Goal: Information Seeking & Learning: Learn about a topic

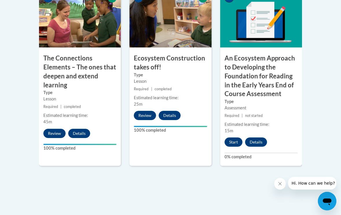
scroll to position [571, 0]
click at [230, 138] on button "Start" at bounding box center [234, 142] width 18 height 9
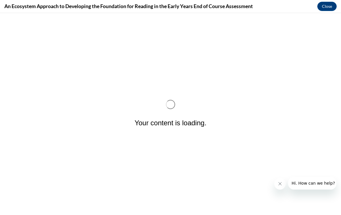
scroll to position [0, 0]
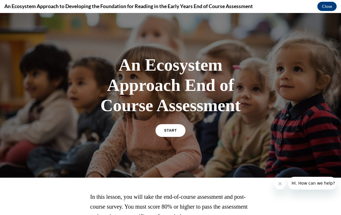
click at [174, 128] on span "START" at bounding box center [170, 130] width 13 height 4
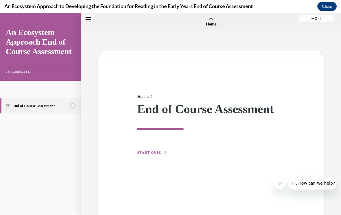
scroll to position [18, 0]
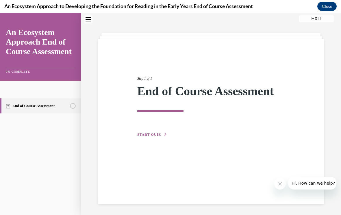
click at [154, 129] on div "Step 1 of 1 End of Course Assessment START QUIZ" at bounding box center [211, 99] width 156 height 75
click at [150, 136] on span "START QUIZ" at bounding box center [149, 134] width 24 height 4
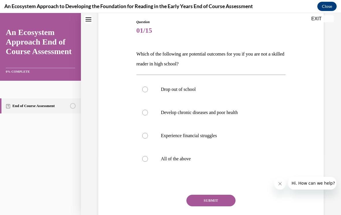
scroll to position [64, 0]
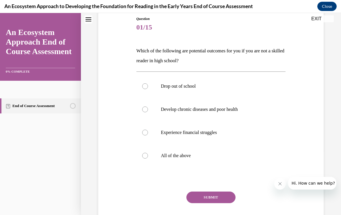
click at [148, 158] on label "All of the above" at bounding box center [212, 155] width 150 height 23
click at [148, 158] on input "All of the above" at bounding box center [145, 156] width 6 height 6
radio input "true"
click at [230, 196] on button "SUBMIT" at bounding box center [211, 197] width 49 height 12
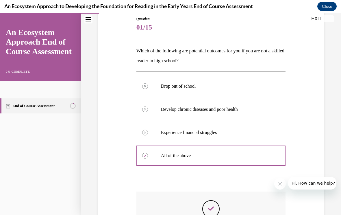
scroll to position [7, 0]
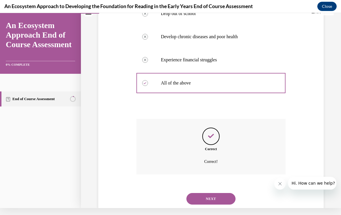
click at [223, 196] on button "NEXT" at bounding box center [211, 199] width 49 height 12
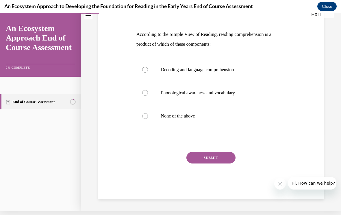
scroll to position [60, 0]
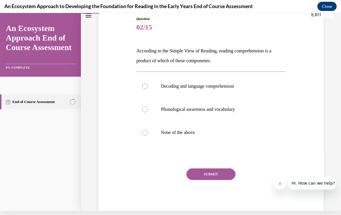
click at [144, 85] on div at bounding box center [145, 86] width 6 height 6
click at [144, 85] on input "Decoding and language comprehension" at bounding box center [145, 86] width 6 height 6
radio input "true"
click at [220, 172] on button "SUBMIT" at bounding box center [211, 174] width 49 height 12
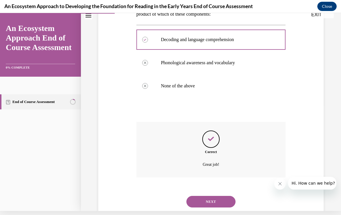
click at [219, 196] on button "NEXT" at bounding box center [211, 202] width 49 height 12
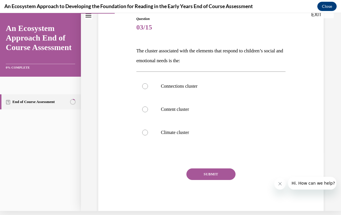
click at [146, 88] on div at bounding box center [145, 86] width 6 height 6
click at [146, 88] on input "Connections cluster" at bounding box center [145, 86] width 6 height 6
radio input "true"
click at [220, 176] on button "SUBMIT" at bounding box center [211, 174] width 49 height 12
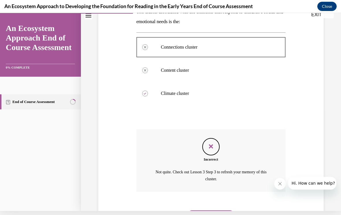
scroll to position [113, 0]
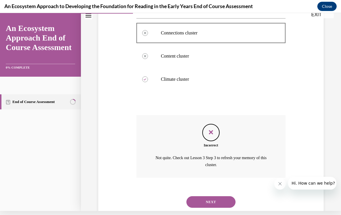
click at [223, 198] on button "NEXT" at bounding box center [211, 202] width 49 height 12
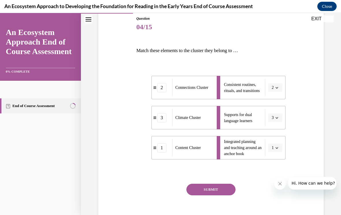
click at [226, 189] on button "SUBMIT" at bounding box center [211, 190] width 49 height 12
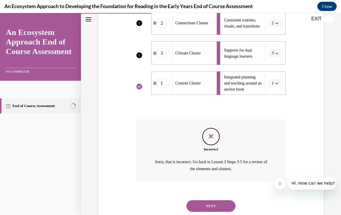
click at [224, 200] on button "NEXT" at bounding box center [211, 206] width 49 height 12
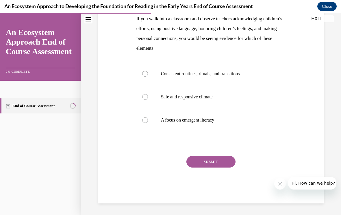
scroll to position [64, 0]
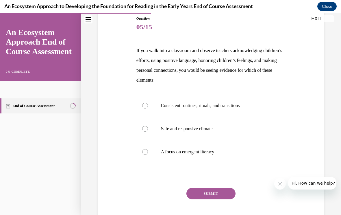
click at [147, 109] on label "Consistent routines, rituals, and transitions" at bounding box center [212, 105] width 150 height 23
click at [147, 108] on input "Consistent routines, rituals, and transitions" at bounding box center [145, 106] width 6 height 6
radio input "true"
click at [149, 131] on label "Safe and responsive climate" at bounding box center [212, 128] width 150 height 23
click at [148, 131] on input "Safe and responsive climate" at bounding box center [145, 129] width 6 height 6
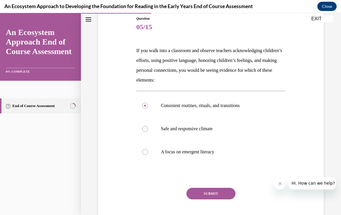
radio input "true"
click at [218, 191] on button "SUBMIT" at bounding box center [211, 194] width 49 height 12
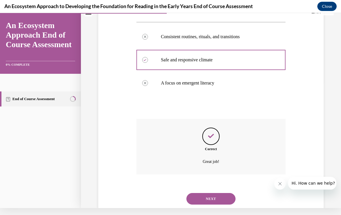
click at [225, 194] on button "NEXT" at bounding box center [211, 199] width 49 height 12
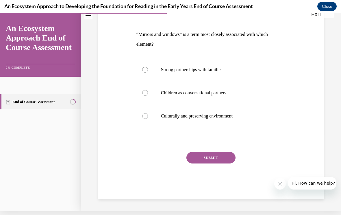
scroll to position [60, 0]
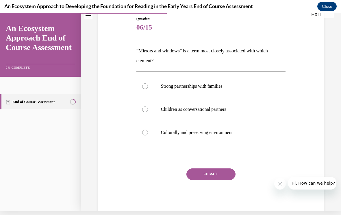
click at [154, 134] on label "Culturally and preserving environment" at bounding box center [212, 132] width 150 height 23
click at [148, 134] on input "Culturally and preserving environment" at bounding box center [145, 133] width 6 height 6
radio input "true"
click at [216, 171] on button "SUBMIT" at bounding box center [211, 174] width 49 height 12
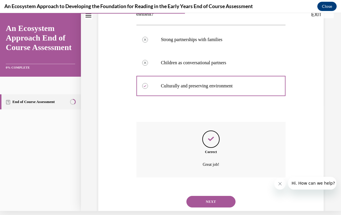
click at [223, 196] on button "NEXT" at bounding box center [211, 202] width 49 height 12
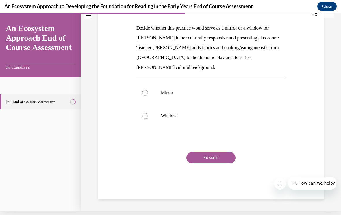
scroll to position [57, 0]
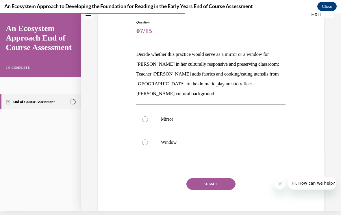
click at [145, 116] on div at bounding box center [145, 119] width 6 height 6
click at [145, 116] on input "Mirror" at bounding box center [145, 119] width 6 height 6
radio input "true"
click at [223, 178] on button "SUBMIT" at bounding box center [211, 184] width 49 height 12
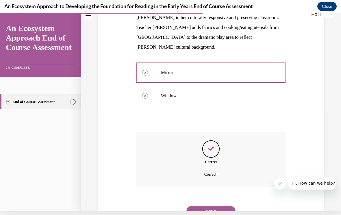
click at [226, 206] on button "NEXT" at bounding box center [211, 212] width 49 height 12
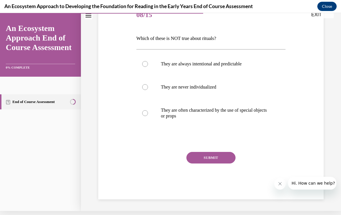
scroll to position [56, 0]
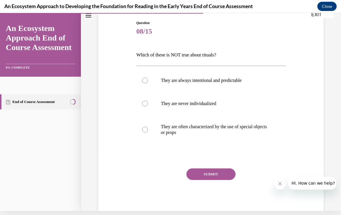
click at [145, 110] on label "They are never individualized" at bounding box center [212, 103] width 150 height 23
click at [145, 106] on input "They are never individualized" at bounding box center [145, 104] width 6 height 6
radio input "true"
click at [222, 171] on button "SUBMIT" at bounding box center [211, 174] width 49 height 12
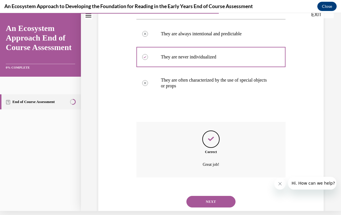
click at [223, 196] on button "NEXT" at bounding box center [211, 202] width 49 height 12
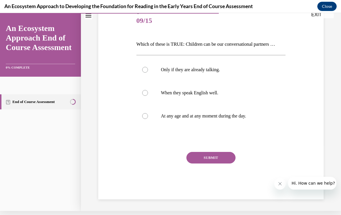
scroll to position [50, 0]
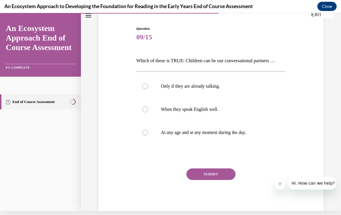
click at [146, 132] on div at bounding box center [145, 133] width 6 height 6
click at [146, 132] on input "At any age and at any moment during the day." at bounding box center [145, 133] width 6 height 6
radio input "true"
click at [222, 170] on button "SUBMIT" at bounding box center [211, 174] width 49 height 12
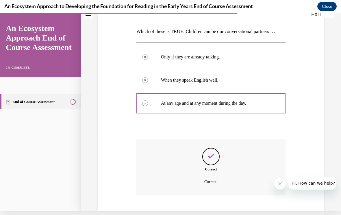
scroll to position [97, 0]
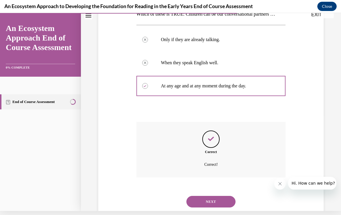
click at [227, 196] on button "NEXT" at bounding box center [211, 202] width 49 height 12
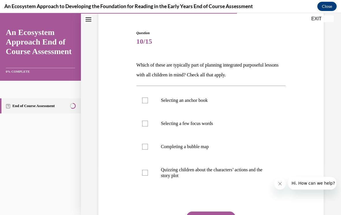
scroll to position [50, 0]
click at [146, 128] on label "Selecting a few focus words" at bounding box center [212, 123] width 150 height 23
click at [146, 126] on input "Selecting a few focus words" at bounding box center [145, 124] width 6 height 6
checkbox input "true"
click at [147, 101] on div at bounding box center [145, 100] width 6 height 6
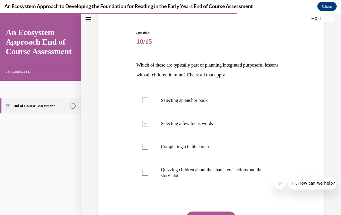
click at [147, 101] on input "Selecting an anchor book" at bounding box center [145, 100] width 6 height 6
checkbox input "true"
click at [146, 146] on div at bounding box center [145, 147] width 6 height 6
click at [146, 146] on input "Completing a bubble map" at bounding box center [145, 147] width 6 height 6
checkbox input "true"
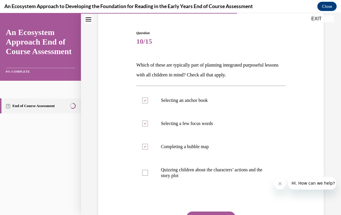
click at [223, 213] on button "SUBMIT" at bounding box center [211, 217] width 49 height 12
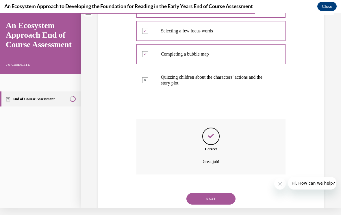
scroll to position [136, 0]
click at [224, 193] on button "NEXT" at bounding box center [211, 199] width 49 height 12
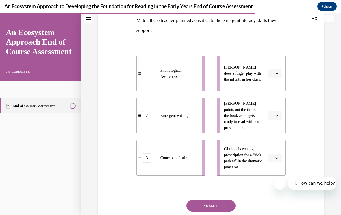
scroll to position [95, 0]
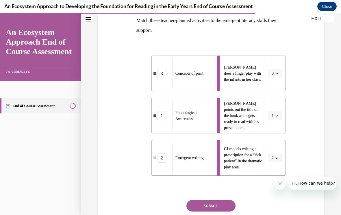
click at [224, 202] on button "SUBMIT" at bounding box center [211, 206] width 49 height 12
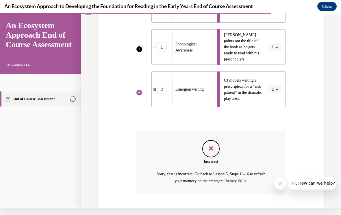
scroll to position [175, 0]
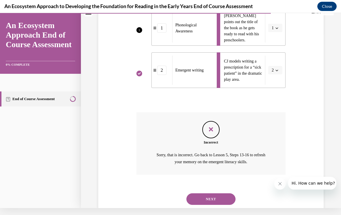
click at [220, 193] on button "NEXT" at bounding box center [211, 199] width 49 height 12
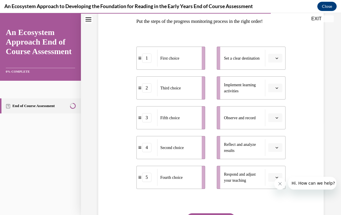
scroll to position [94, 0]
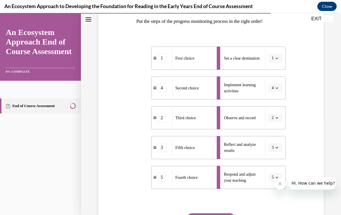
click at [224, 215] on button "SUBMIT" at bounding box center [211, 219] width 49 height 12
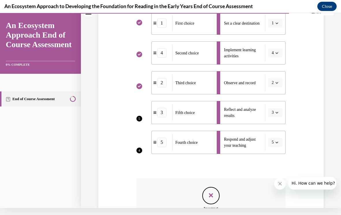
scroll to position [123, 0]
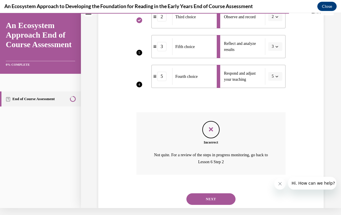
click at [227, 193] on button "NEXT" at bounding box center [211, 199] width 49 height 12
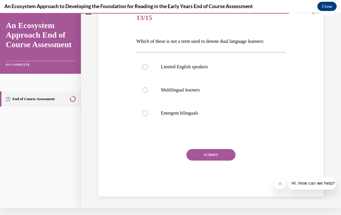
scroll to position [50, 0]
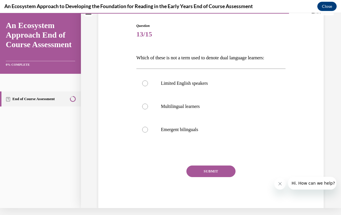
click at [148, 84] on label "Limited English speakers" at bounding box center [212, 83] width 150 height 23
click at [148, 84] on input "Limited English speakers" at bounding box center [145, 83] width 6 height 6
radio input "true"
click at [228, 170] on button "SUBMIT" at bounding box center [211, 171] width 49 height 12
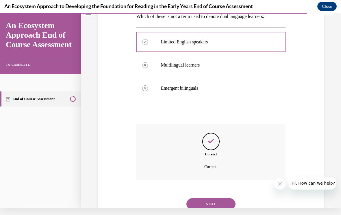
scroll to position [97, 0]
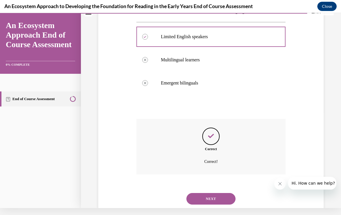
click at [220, 193] on button "NEXT" at bounding box center [211, 199] width 49 height 12
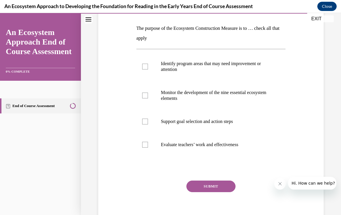
scroll to position [87, 0]
click at [146, 117] on label "Support goal selection and action steps" at bounding box center [212, 121] width 150 height 23
click at [146, 118] on input "Support goal selection and action steps" at bounding box center [145, 121] width 6 height 6
checkbox input "true"
click at [146, 96] on div at bounding box center [145, 95] width 6 height 6
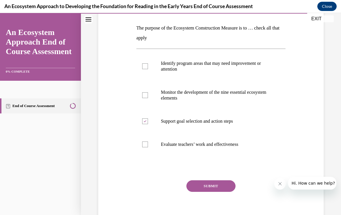
click at [146, 96] on input "Monitor the development of the nine essential ecosystem elements" at bounding box center [145, 95] width 6 height 6
checkbox input "true"
click at [148, 69] on label "Identify program areas that may need improvement or attention" at bounding box center [212, 66] width 150 height 29
click at [148, 69] on input "Identify program areas that may need improvement or attention" at bounding box center [145, 66] width 6 height 6
checkbox input "true"
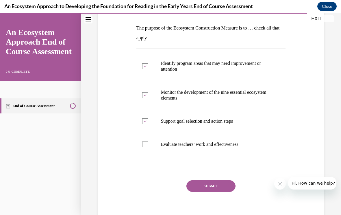
click at [224, 185] on button "SUBMIT" at bounding box center [211, 186] width 49 height 12
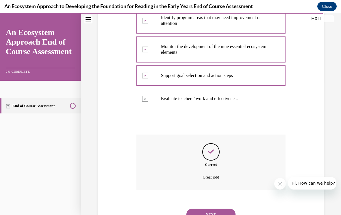
scroll to position [141, 0]
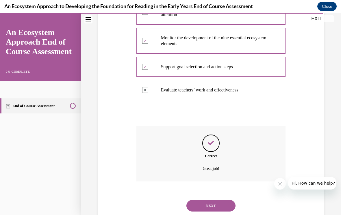
click at [223, 200] on button "NEXT" at bounding box center [211, 206] width 49 height 12
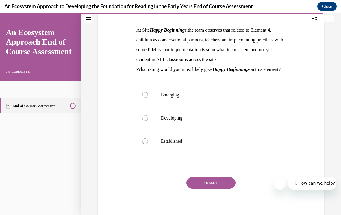
scroll to position [85, 0]
click at [155, 104] on label "Emerging" at bounding box center [212, 94] width 150 height 23
click at [148, 98] on input "Emerging" at bounding box center [145, 95] width 6 height 6
radio input "true"
click at [223, 189] on button "SUBMIT" at bounding box center [211, 183] width 49 height 12
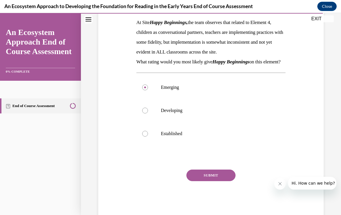
scroll to position [7, 0]
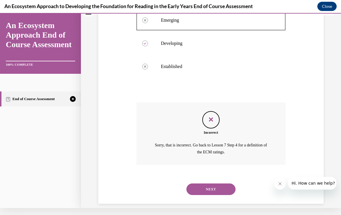
click at [220, 191] on button "NEXT" at bounding box center [211, 189] width 49 height 12
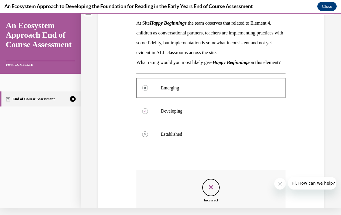
scroll to position [0, 0]
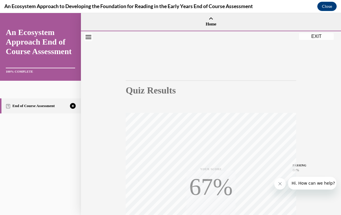
click at [316, 134] on div "Quiz Results PASSING 80% Your score 67% Failed PASSING 80% Your score Your scor…" at bounding box center [211, 170] width 260 height 278
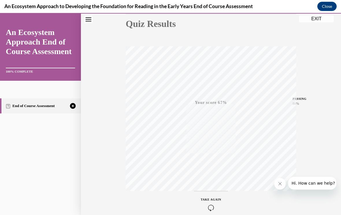
scroll to position [85, 0]
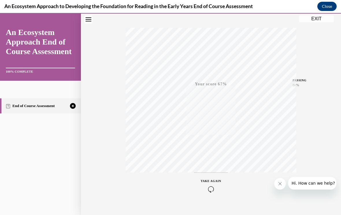
click at [212, 185] on div "TAKE AGAIN" at bounding box center [211, 186] width 21 height 14
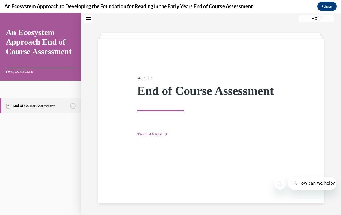
scroll to position [18, 0]
click at [161, 133] on button "TAKE AGAIN" at bounding box center [152, 134] width 31 height 5
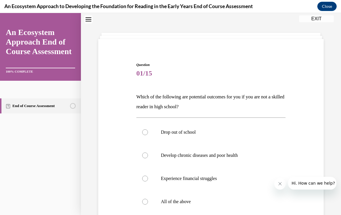
click at [149, 201] on label "All of the above" at bounding box center [212, 201] width 150 height 23
click at [148, 201] on input "All of the above" at bounding box center [145, 202] width 6 height 6
radio input "true"
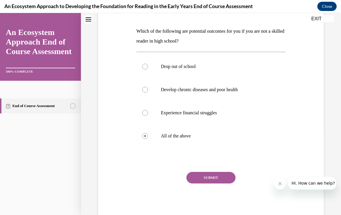
scroll to position [83, 0]
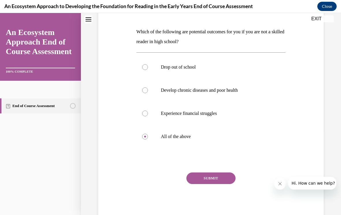
click at [224, 176] on button "SUBMIT" at bounding box center [211, 178] width 49 height 12
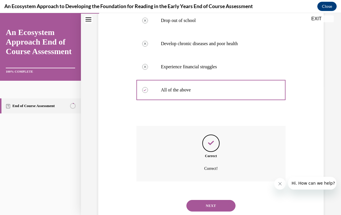
click at [220, 200] on button "NEXT" at bounding box center [211, 206] width 49 height 12
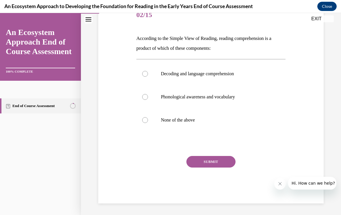
scroll to position [60, 0]
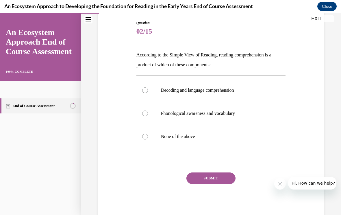
click at [144, 88] on div at bounding box center [145, 90] width 6 height 6
click at [144, 88] on input "Decoding and language comprehension" at bounding box center [145, 90] width 6 height 6
radio input "true"
click at [224, 175] on button "SUBMIT" at bounding box center [211, 178] width 49 height 12
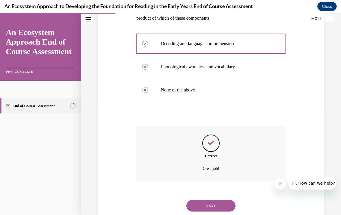
click at [228, 200] on button "NEXT" at bounding box center [211, 206] width 49 height 12
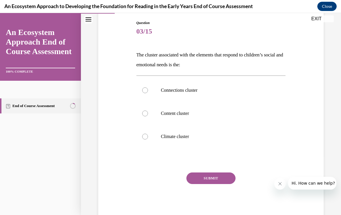
click at [145, 88] on div at bounding box center [145, 90] width 6 height 6
click at [145, 88] on input "Connections cluster" at bounding box center [145, 90] width 6 height 6
radio input "true"
click at [5, 156] on div "End of Course Assessment" at bounding box center [40, 152] width 81 height 125
click at [222, 180] on button "SUBMIT" at bounding box center [211, 178] width 49 height 12
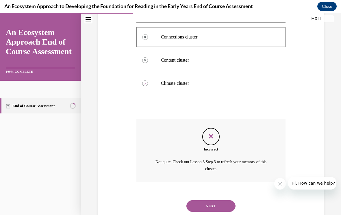
click at [223, 200] on button "NEXT" at bounding box center [211, 206] width 49 height 12
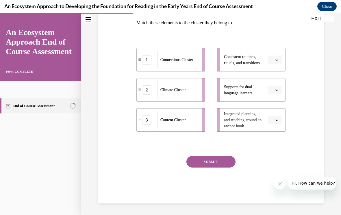
scroll to position [64, 0]
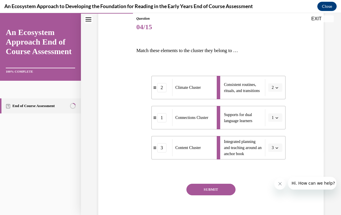
click at [224, 192] on button "SUBMIT" at bounding box center [211, 190] width 49 height 12
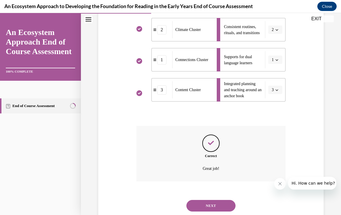
click at [215, 202] on button "NEXT" at bounding box center [211, 206] width 49 height 12
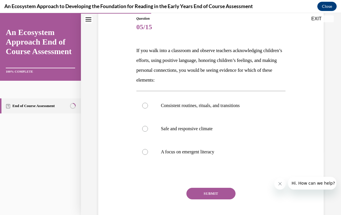
click at [148, 131] on label "Safe and responsive climate" at bounding box center [212, 128] width 150 height 23
click at [148, 131] on input "Safe and responsive climate" at bounding box center [145, 129] width 6 height 6
radio input "true"
click at [220, 192] on button "SUBMIT" at bounding box center [211, 194] width 49 height 12
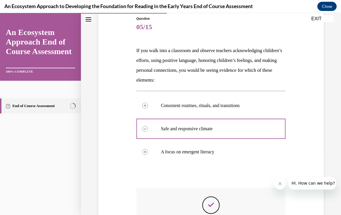
scroll to position [7, 0]
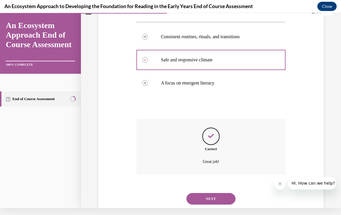
click at [221, 193] on button "NEXT" at bounding box center [211, 199] width 49 height 12
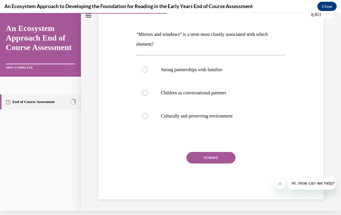
scroll to position [60, 0]
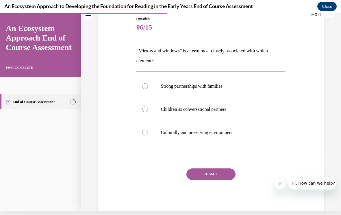
click at [149, 132] on label "Culturally and preserving environment" at bounding box center [212, 132] width 150 height 23
click at [148, 132] on input "Culturally and preserving environment" at bounding box center [145, 133] width 6 height 6
radio input "true"
click at [219, 172] on button "SUBMIT" at bounding box center [211, 174] width 49 height 12
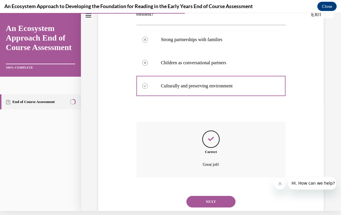
click at [222, 196] on button "NEXT" at bounding box center [211, 202] width 49 height 12
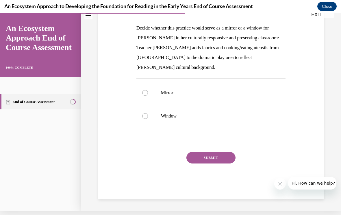
scroll to position [57, 0]
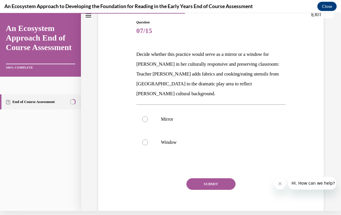
click at [147, 116] on div at bounding box center [145, 119] width 6 height 6
click at [147, 116] on input "Mirror" at bounding box center [145, 119] width 6 height 6
radio input "true"
click at [215, 178] on button "SUBMIT" at bounding box center [211, 184] width 49 height 12
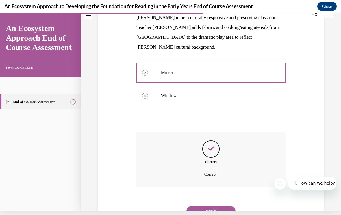
click at [224, 206] on button "NEXT" at bounding box center [211, 212] width 49 height 12
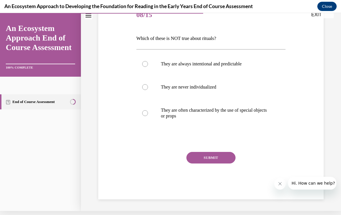
scroll to position [56, 0]
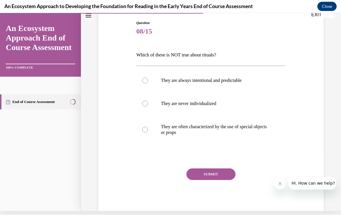
click at [147, 106] on label "They are never individualized" at bounding box center [212, 103] width 150 height 23
click at [147, 106] on input "They are never individualized" at bounding box center [145, 104] width 6 height 6
radio input "true"
click at [223, 173] on button "SUBMIT" at bounding box center [211, 174] width 49 height 12
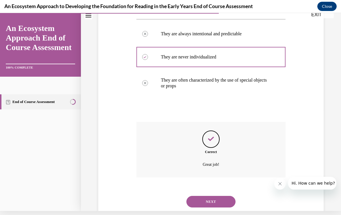
click at [221, 196] on button "NEXT" at bounding box center [211, 202] width 49 height 12
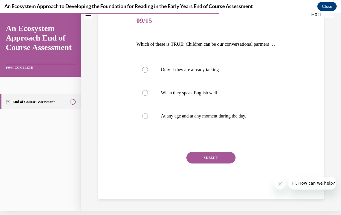
scroll to position [50, 0]
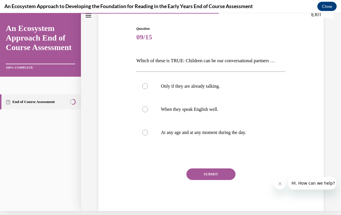
click at [150, 130] on label "At any age and at any moment during the day." at bounding box center [212, 132] width 150 height 23
click at [148, 130] on input "At any age and at any moment during the day." at bounding box center [145, 133] width 6 height 6
radio input "true"
click at [219, 172] on button "SUBMIT" at bounding box center [211, 174] width 49 height 12
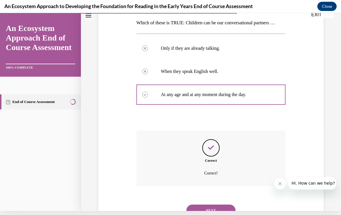
scroll to position [97, 0]
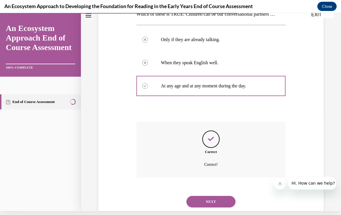
click at [219, 197] on button "NEXT" at bounding box center [211, 202] width 49 height 12
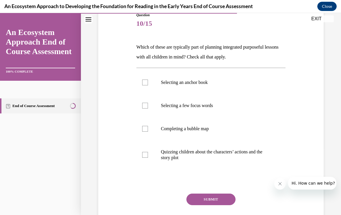
scroll to position [69, 0]
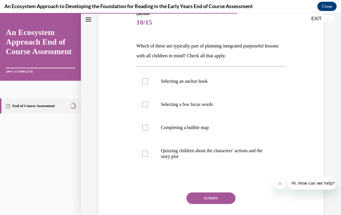
click at [148, 152] on div at bounding box center [145, 154] width 6 height 6
click at [148, 152] on input "Quizzing children about the characters’ actions and the story plot" at bounding box center [145, 154] width 6 height 6
checkbox input "true"
click at [148, 128] on label "Completing a bubble map" at bounding box center [212, 127] width 150 height 23
click at [148, 128] on input "Completing a bubble map" at bounding box center [145, 128] width 6 height 6
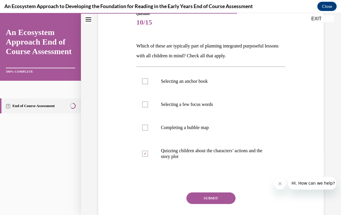
checkbox input "true"
click at [148, 98] on label "Selecting a few focus words" at bounding box center [212, 104] width 150 height 23
click at [148, 102] on input "Selecting a few focus words" at bounding box center [145, 105] width 6 height 6
checkbox input "true"
click at [147, 77] on label "Selecting an anchor book" at bounding box center [212, 81] width 150 height 23
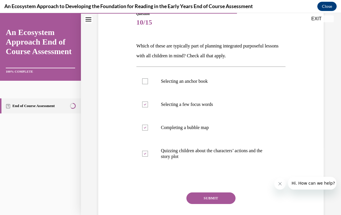
click at [147, 78] on input "Selecting an anchor book" at bounding box center [145, 81] width 6 height 6
checkbox input "true"
click at [218, 187] on div "Question 10/15 Which of these are typically part of planning integrated purpose…" at bounding box center [212, 125] width 150 height 228
click at [222, 198] on button "SUBMIT" at bounding box center [211, 198] width 49 height 12
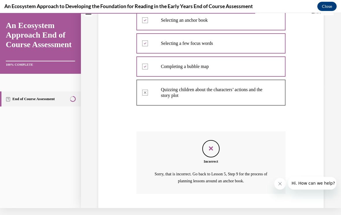
scroll to position [142, 0]
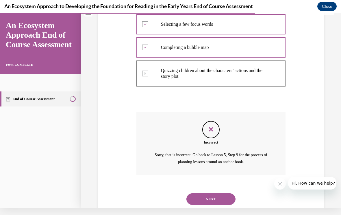
click at [220, 193] on button "NEXT" at bounding box center [211, 199] width 49 height 12
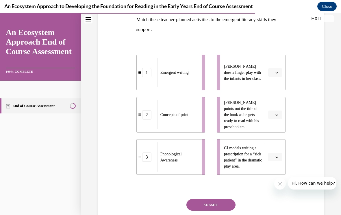
scroll to position [96, 0]
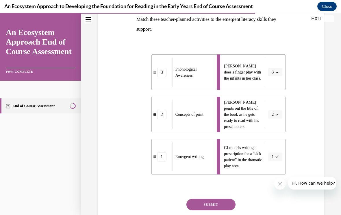
click at [219, 200] on button "SUBMIT" at bounding box center [211, 205] width 49 height 12
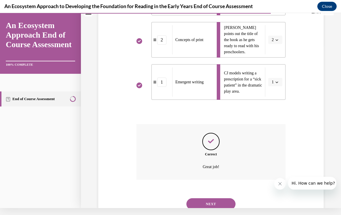
scroll to position [169, 0]
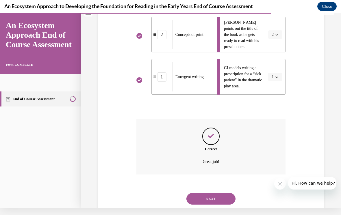
click at [217, 193] on button "NEXT" at bounding box center [211, 199] width 49 height 12
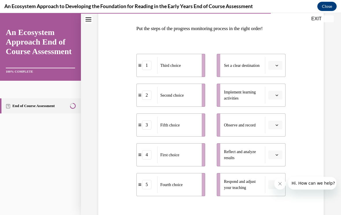
scroll to position [86, 0]
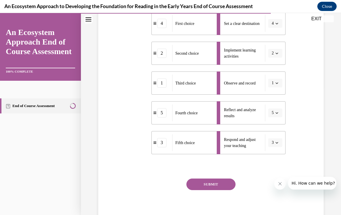
click at [224, 181] on button "SUBMIT" at bounding box center [211, 184] width 49 height 12
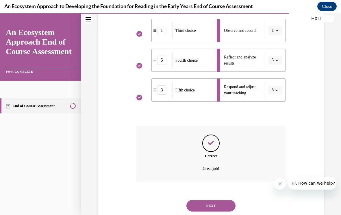
click at [226, 200] on button "NEXT" at bounding box center [211, 206] width 49 height 12
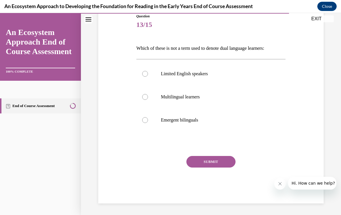
scroll to position [50, 0]
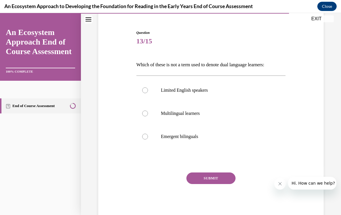
click at [152, 88] on label "Limited English speakers" at bounding box center [212, 90] width 150 height 23
click at [148, 88] on input "Limited English speakers" at bounding box center [145, 90] width 6 height 6
radio input "true"
click at [215, 179] on button "SUBMIT" at bounding box center [211, 178] width 49 height 12
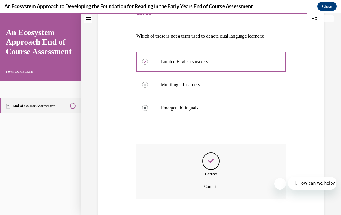
scroll to position [97, 0]
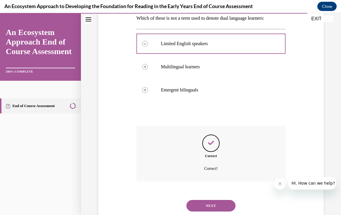
click at [224, 200] on button "NEXT" at bounding box center [211, 206] width 49 height 12
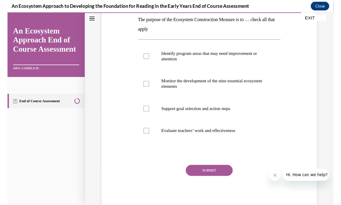
scroll to position [95, 0]
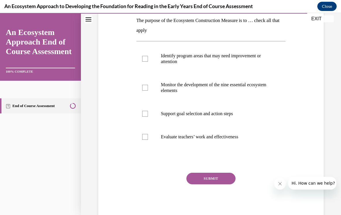
click at [144, 65] on label "Identify program areas that may need improvement or attention" at bounding box center [212, 58] width 150 height 29
click at [144, 62] on input "Identify program areas that may need improvement or attention" at bounding box center [145, 59] width 6 height 6
checkbox input "true"
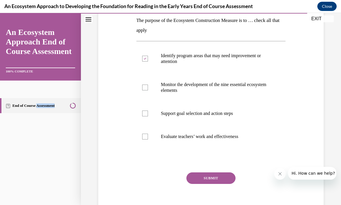
click at [149, 84] on label "Monitor the development of the nine essential ecosystem elements" at bounding box center [212, 87] width 150 height 29
click at [148, 85] on input "Monitor the development of the nine essential ecosystem elements" at bounding box center [145, 88] width 6 height 6
checkbox input "true"
click at [148, 110] on label "Support goal selection and action steps" at bounding box center [212, 113] width 150 height 23
click at [148, 111] on input "Support goal selection and action steps" at bounding box center [145, 114] width 6 height 6
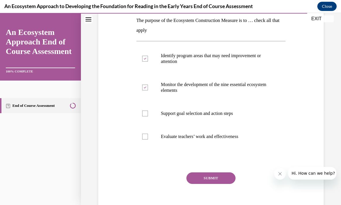
checkbox input "true"
click at [151, 137] on label "Evaluate teachers’ work and effectiveness" at bounding box center [212, 136] width 150 height 23
click at [148, 137] on input "Evaluate teachers’ work and effectiveness" at bounding box center [145, 137] width 6 height 6
checkbox input "true"
click at [224, 178] on button "SUBMIT" at bounding box center [211, 179] width 49 height 12
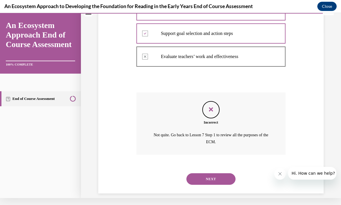
scroll to position [167, 0]
click at [226, 174] on button "NEXT" at bounding box center [211, 180] width 49 height 12
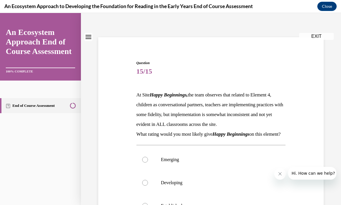
scroll to position [23, 0]
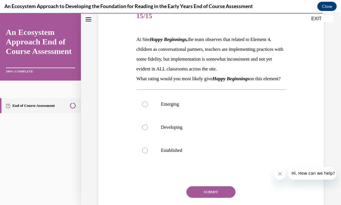
click at [148, 137] on label "Developing" at bounding box center [212, 127] width 150 height 23
click at [148, 130] on input "Developing" at bounding box center [145, 128] width 6 height 6
radio input "true"
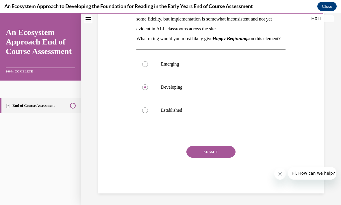
click at [219, 158] on button "SUBMIT" at bounding box center [211, 152] width 49 height 12
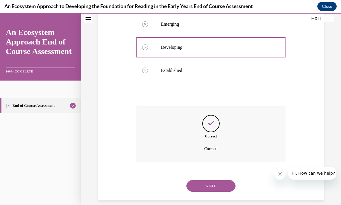
scroll to position [165, 0]
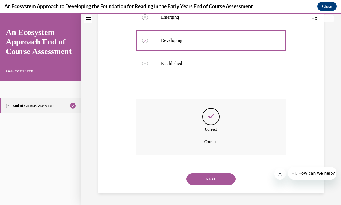
click at [222, 181] on button "NEXT" at bounding box center [211, 180] width 49 height 12
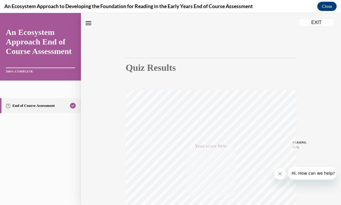
scroll to position [11, 0]
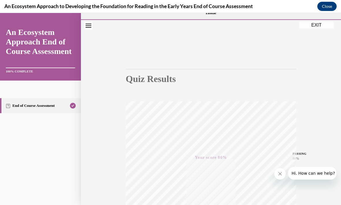
click at [317, 27] on button "EXIT" at bounding box center [316, 25] width 35 height 7
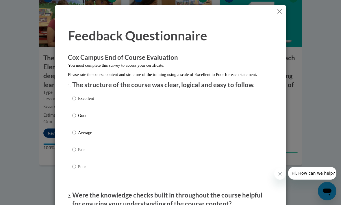
click at [73, 99] on input "Excellent" at bounding box center [74, 98] width 4 height 6
radio input "true"
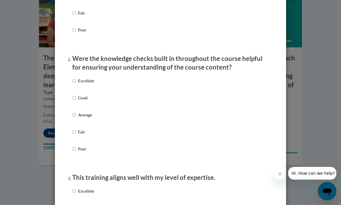
scroll to position [137, 0]
click at [75, 78] on input "Excellent" at bounding box center [74, 81] width 4 height 6
radio input "true"
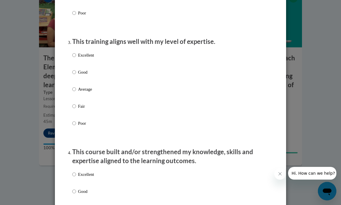
scroll to position [282, 0]
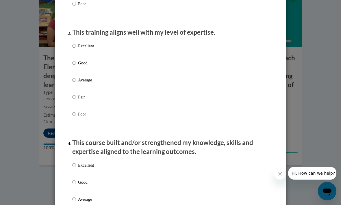
click at [75, 44] on input "Excellent" at bounding box center [74, 46] width 4 height 6
radio input "true"
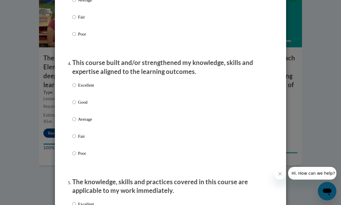
scroll to position [367, 0]
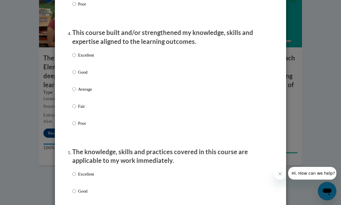
scroll to position [392, 0]
click at [77, 52] on label "Excellent" at bounding box center [83, 60] width 22 height 16
click at [76, 52] on input "Excellent" at bounding box center [74, 55] width 4 height 6
radio input "true"
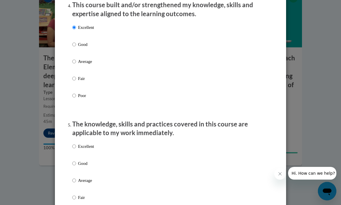
scroll to position [467, 0]
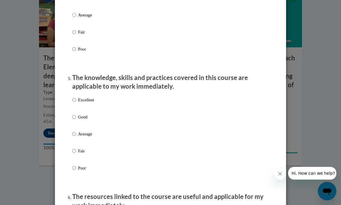
click at [80, 97] on p "Excellent" at bounding box center [86, 100] width 16 height 6
click at [76, 97] on input "Excellent" at bounding box center [74, 100] width 4 height 6
radio input "true"
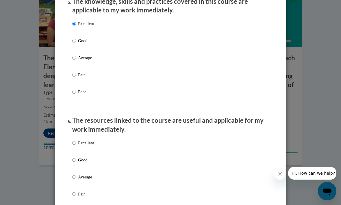
scroll to position [544, 0]
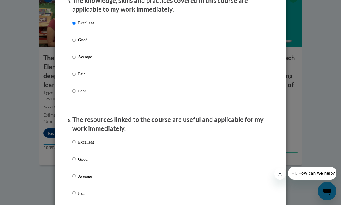
click at [74, 139] on input "Excellent" at bounding box center [74, 142] width 4 height 6
radio input "true"
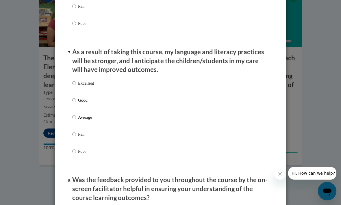
scroll to position [731, 0]
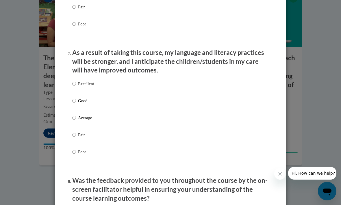
click at [75, 81] on input "Excellent" at bounding box center [74, 84] width 4 height 6
radio input "true"
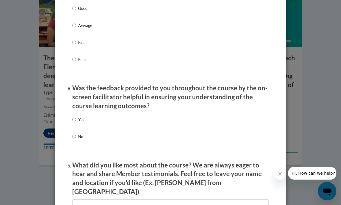
scroll to position [826, 0]
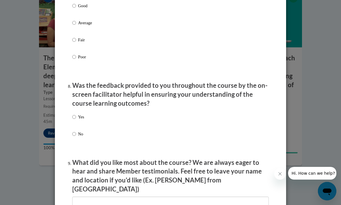
click at [80, 114] on p "Yes" at bounding box center [81, 117] width 6 height 6
click at [76, 114] on input "Yes" at bounding box center [74, 117] width 4 height 6
radio input "true"
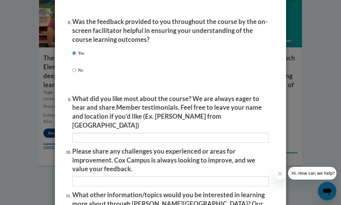
scroll to position [897, 0]
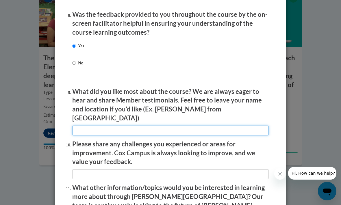
click at [156, 126] on input "textbox" at bounding box center [170, 131] width 197 height 10
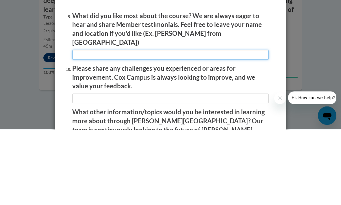
type input "I"
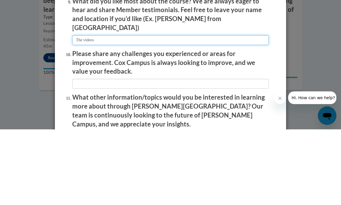
scroll to position [927, 0]
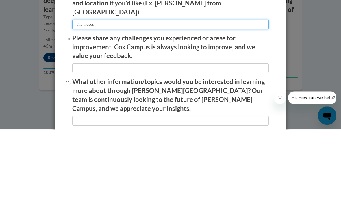
type input "The videos"
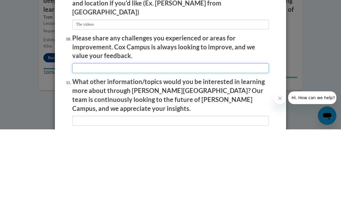
click at [177, 139] on input "textbox" at bounding box center [170, 144] width 197 height 10
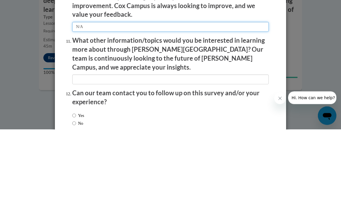
scroll to position [969, 0]
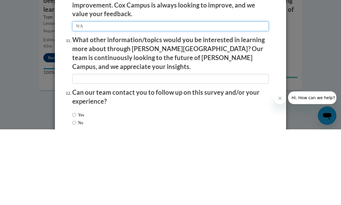
type input "N/A"
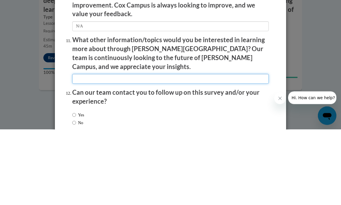
click at [174, 150] on input "textbox" at bounding box center [170, 155] width 197 height 10
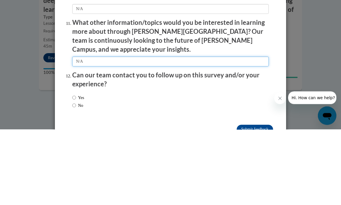
scroll to position [986, 0]
type input "N/A"
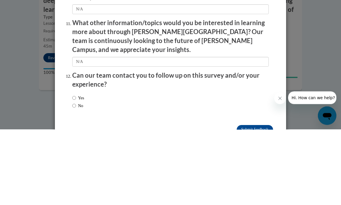
click at [75, 171] on input "Yes" at bounding box center [74, 174] width 4 height 6
radio input "true"
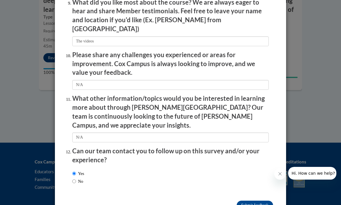
click at [258, 201] on input "Submit feedback" at bounding box center [255, 205] width 36 height 9
